Goal: Check status

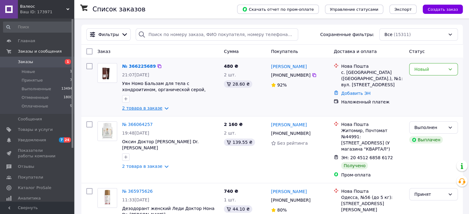
click at [162, 108] on link "2 товара в заказе" at bounding box center [142, 108] width 40 height 5
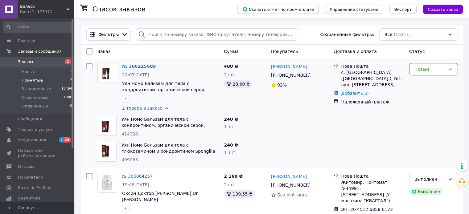
click at [31, 80] on span "Принятые" at bounding box center [32, 81] width 21 height 6
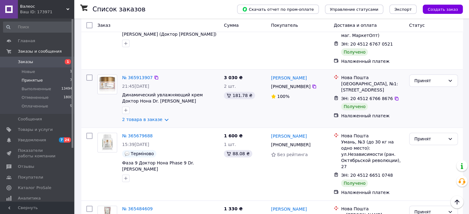
scroll to position [287, 0]
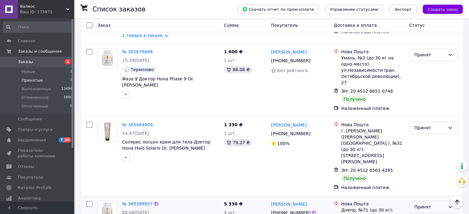
click at [449, 205] on icon at bounding box center [450, 207] width 5 height 5
click at [428, 176] on li "Выполнен" at bounding box center [433, 177] width 48 height 11
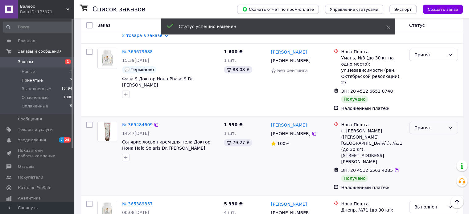
click at [451, 126] on icon at bounding box center [450, 128] width 5 height 5
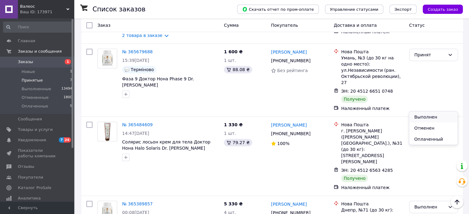
click at [427, 116] on li "Выполнен" at bounding box center [433, 117] width 48 height 11
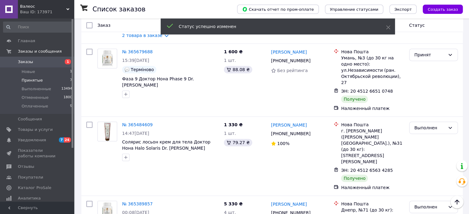
click at [451, 52] on icon at bounding box center [450, 54] width 5 height 5
click at [433, 54] on li "Выполнен" at bounding box center [433, 56] width 48 height 11
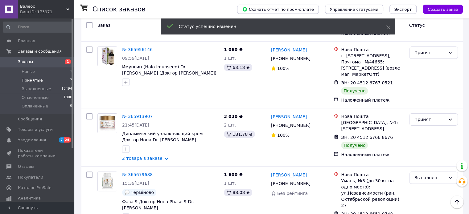
scroll to position [164, 0]
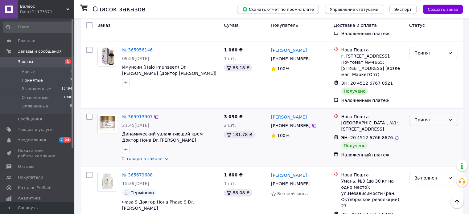
click at [449, 118] on icon at bounding box center [450, 120] width 5 height 5
click at [428, 119] on li "Выполнен" at bounding box center [433, 120] width 48 height 11
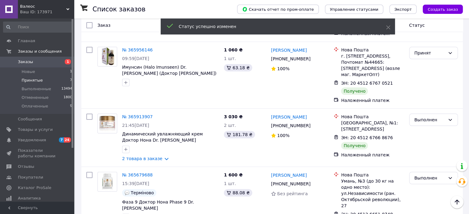
scroll to position [102, 0]
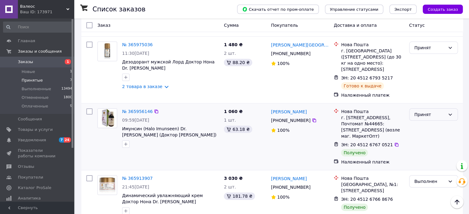
click at [452, 114] on icon at bounding box center [450, 115] width 3 height 2
click at [427, 121] on li "Выполнен" at bounding box center [433, 121] width 48 height 11
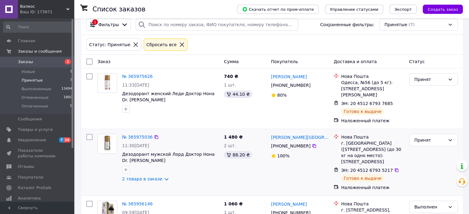
scroll to position [0, 0]
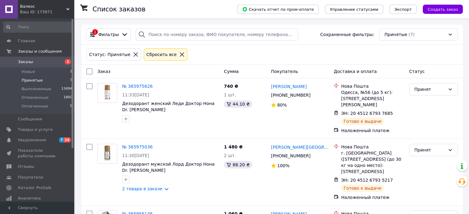
click at [179, 53] on icon at bounding box center [182, 55] width 6 height 6
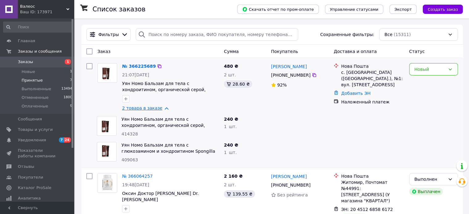
click at [151, 107] on link "2 товара в заказе" at bounding box center [142, 108] width 40 height 5
